Goal: Task Accomplishment & Management: Use online tool/utility

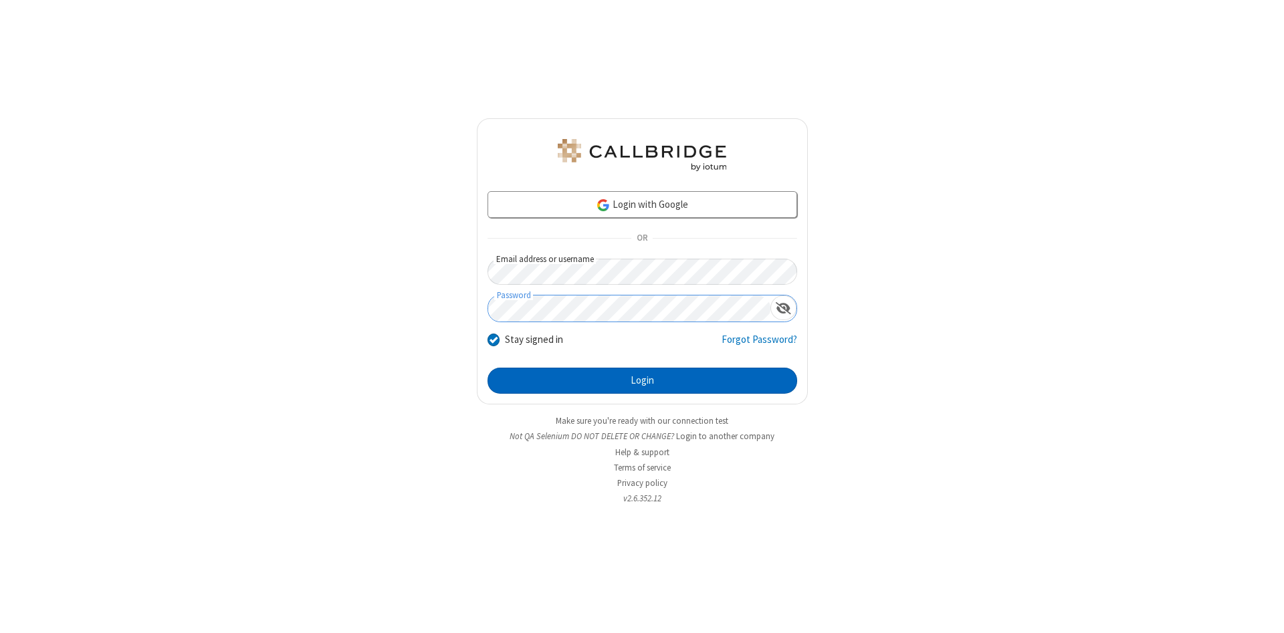
click at [642, 381] on button "Login" at bounding box center [643, 381] width 310 height 27
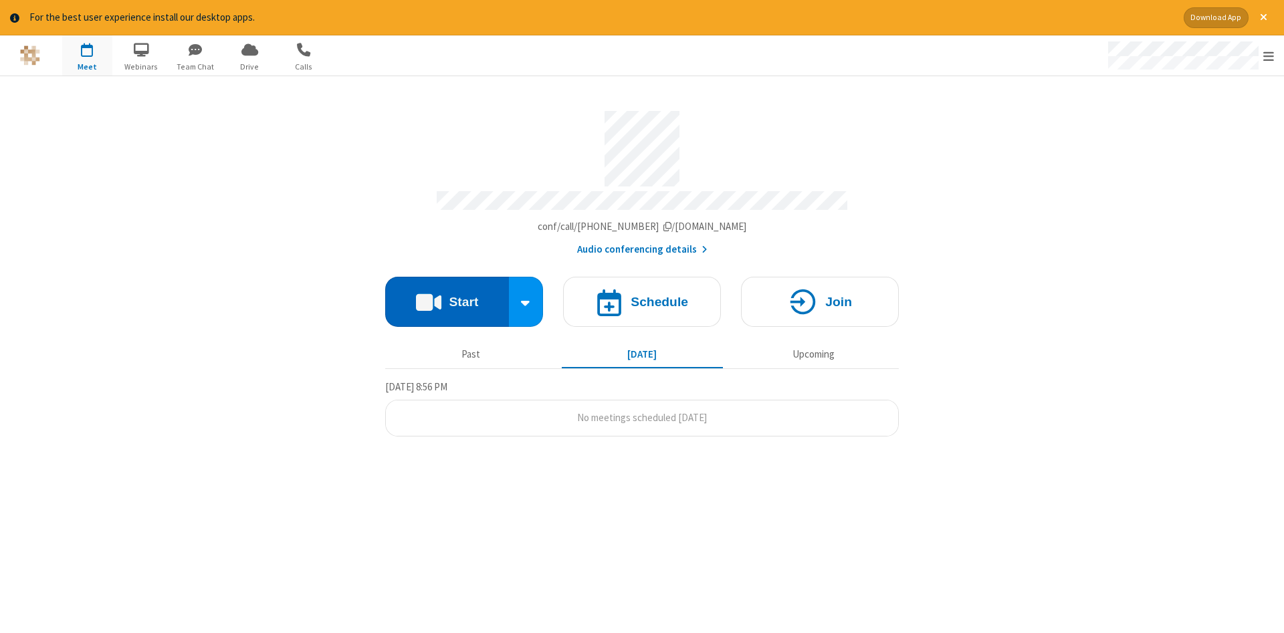
click at [447, 297] on button "Start" at bounding box center [447, 302] width 124 height 50
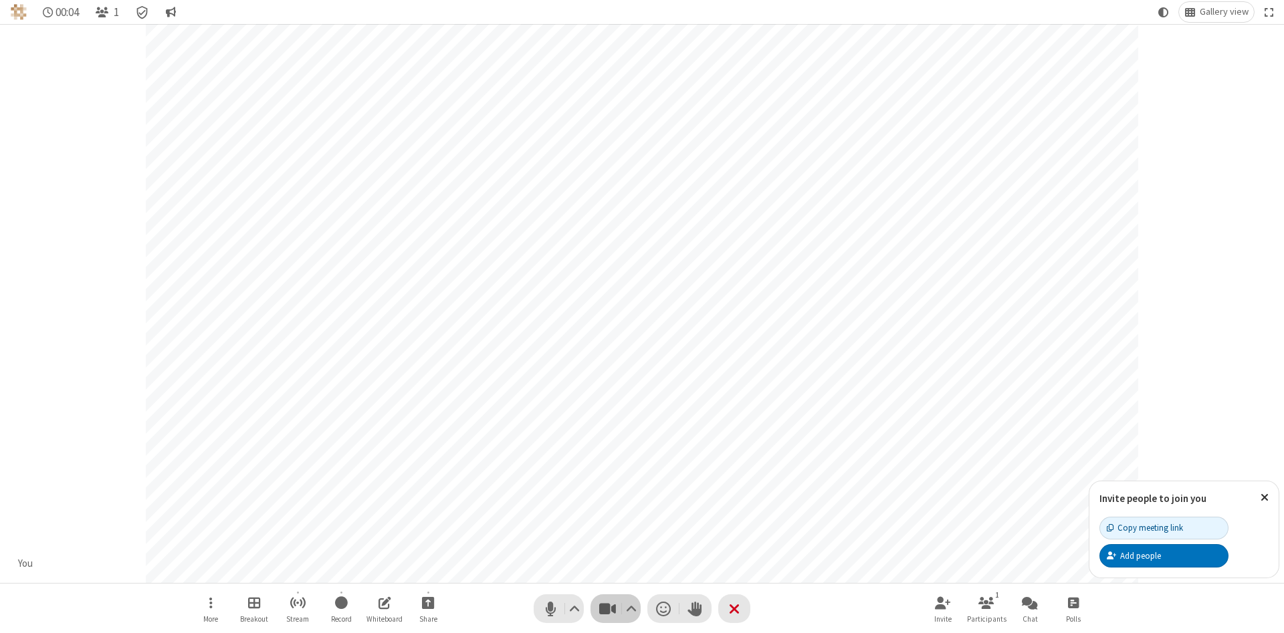
click at [607, 609] on span "Stop video (Alt+V)" at bounding box center [607, 608] width 20 height 19
click at [607, 609] on span "Start video (Alt+V)" at bounding box center [607, 608] width 20 height 19
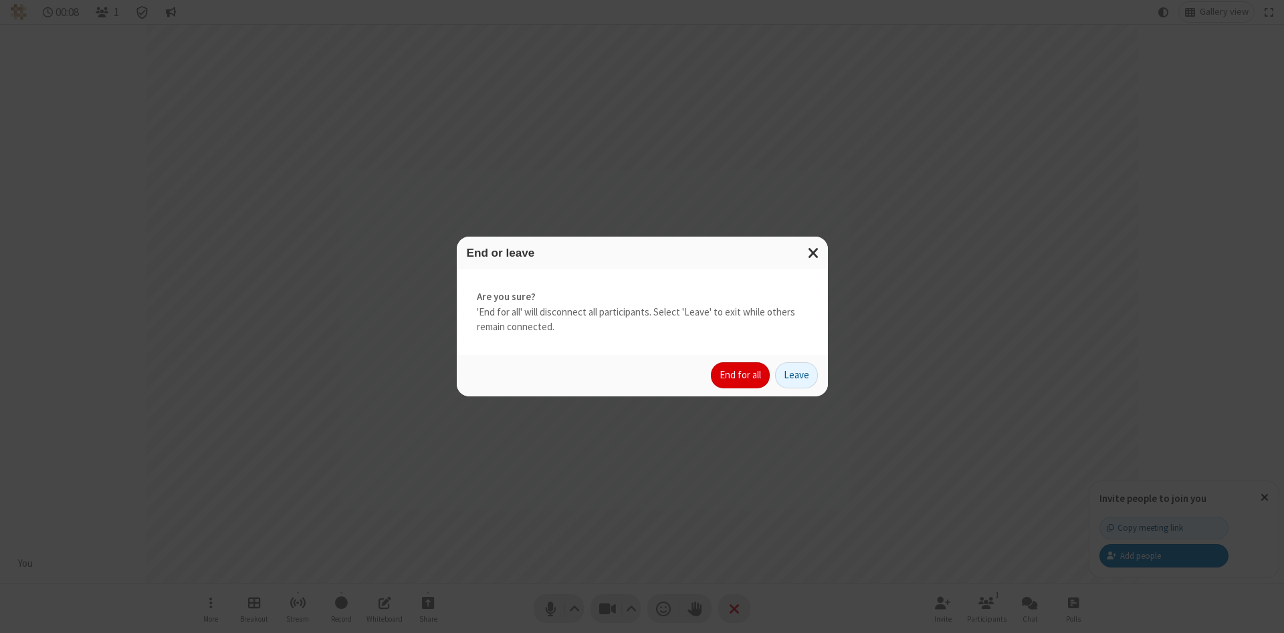
click at [741, 375] on button "End for all" at bounding box center [740, 376] width 59 height 27
